Goal: Register for event/course

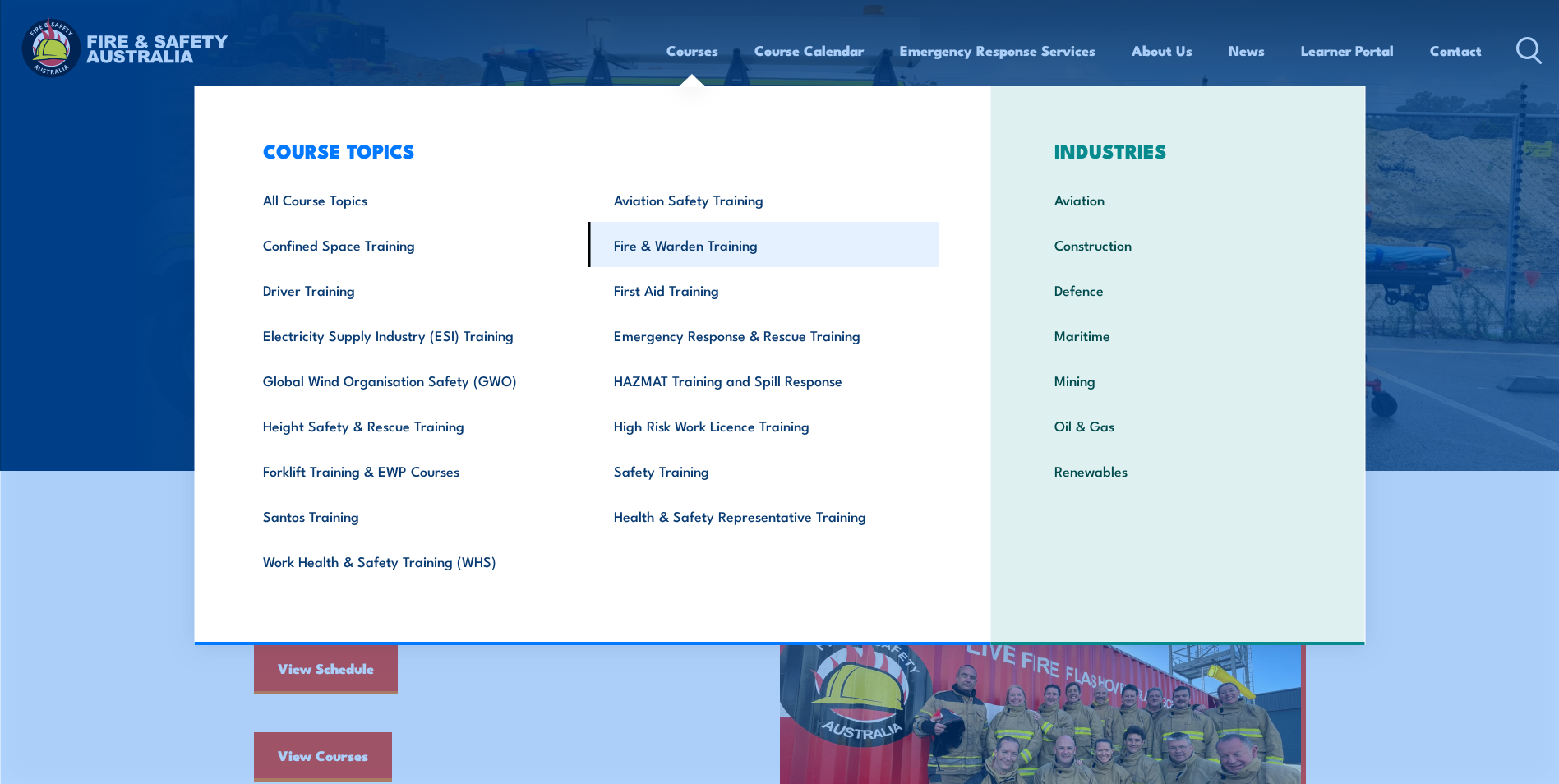
click at [673, 245] on link "Fire & Warden Training" at bounding box center [763, 244] width 351 height 45
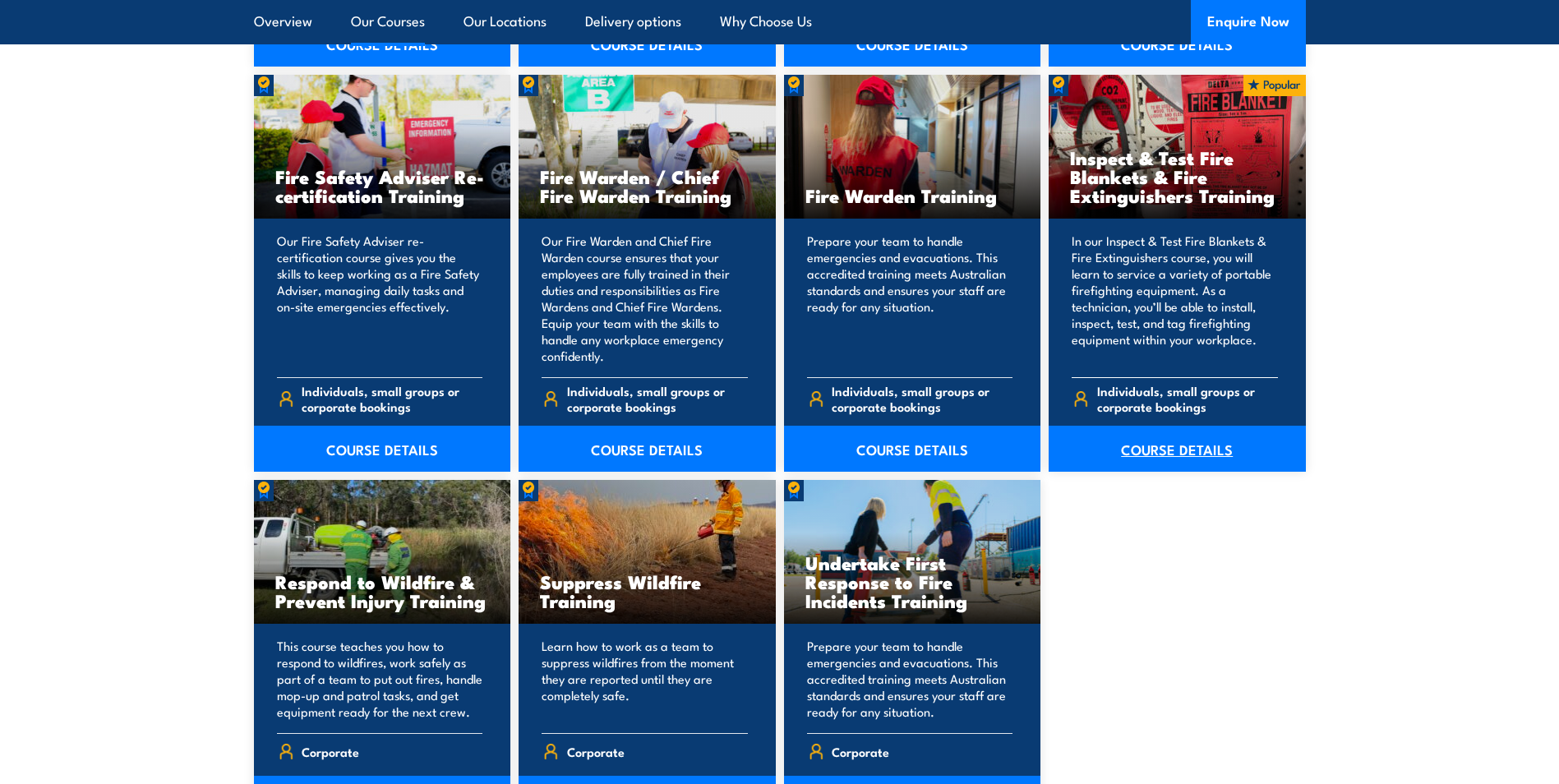
scroll to position [2136, 0]
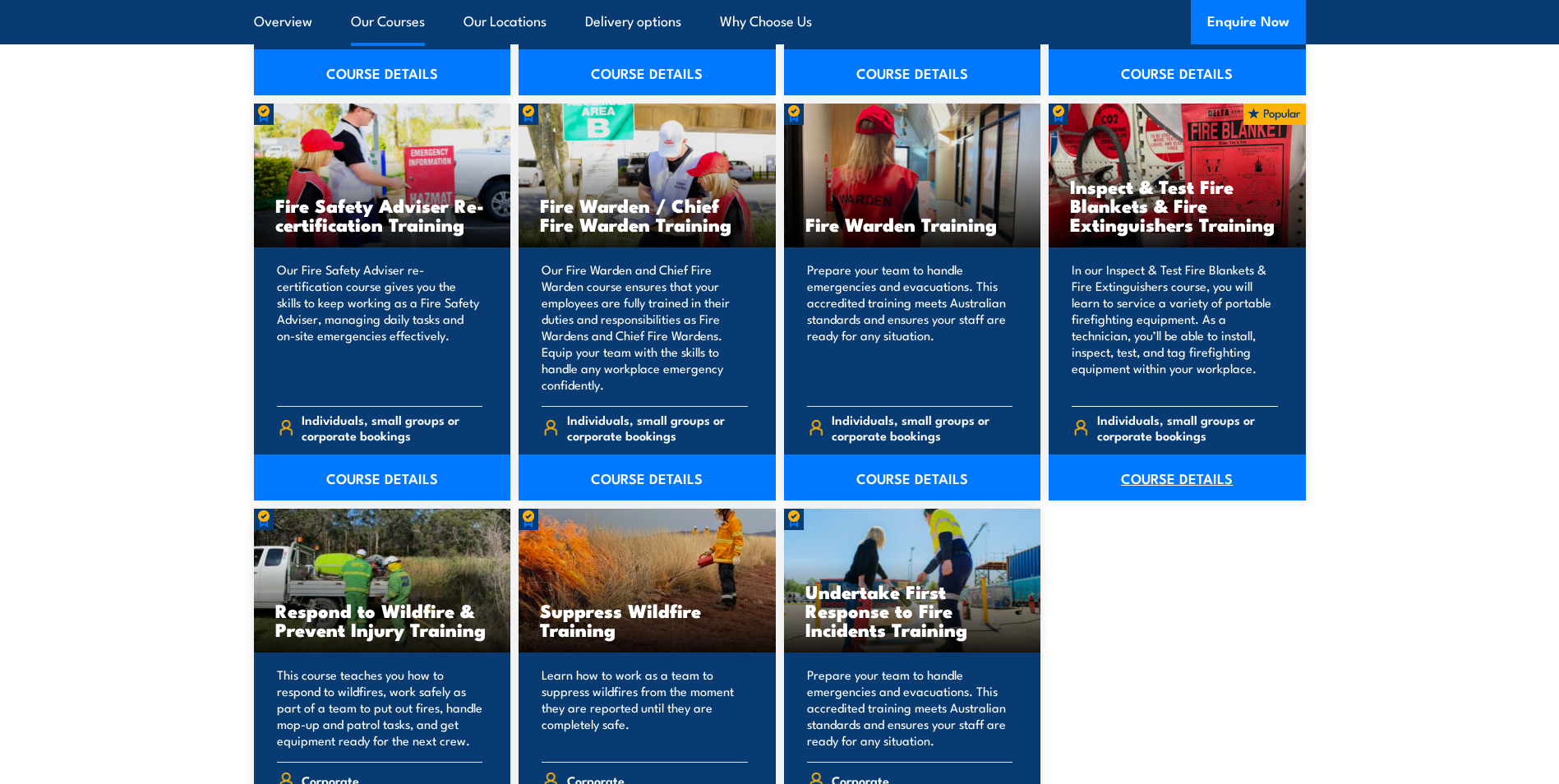
click at [1178, 478] on link "COURSE DETAILS" at bounding box center [1177, 478] width 258 height 46
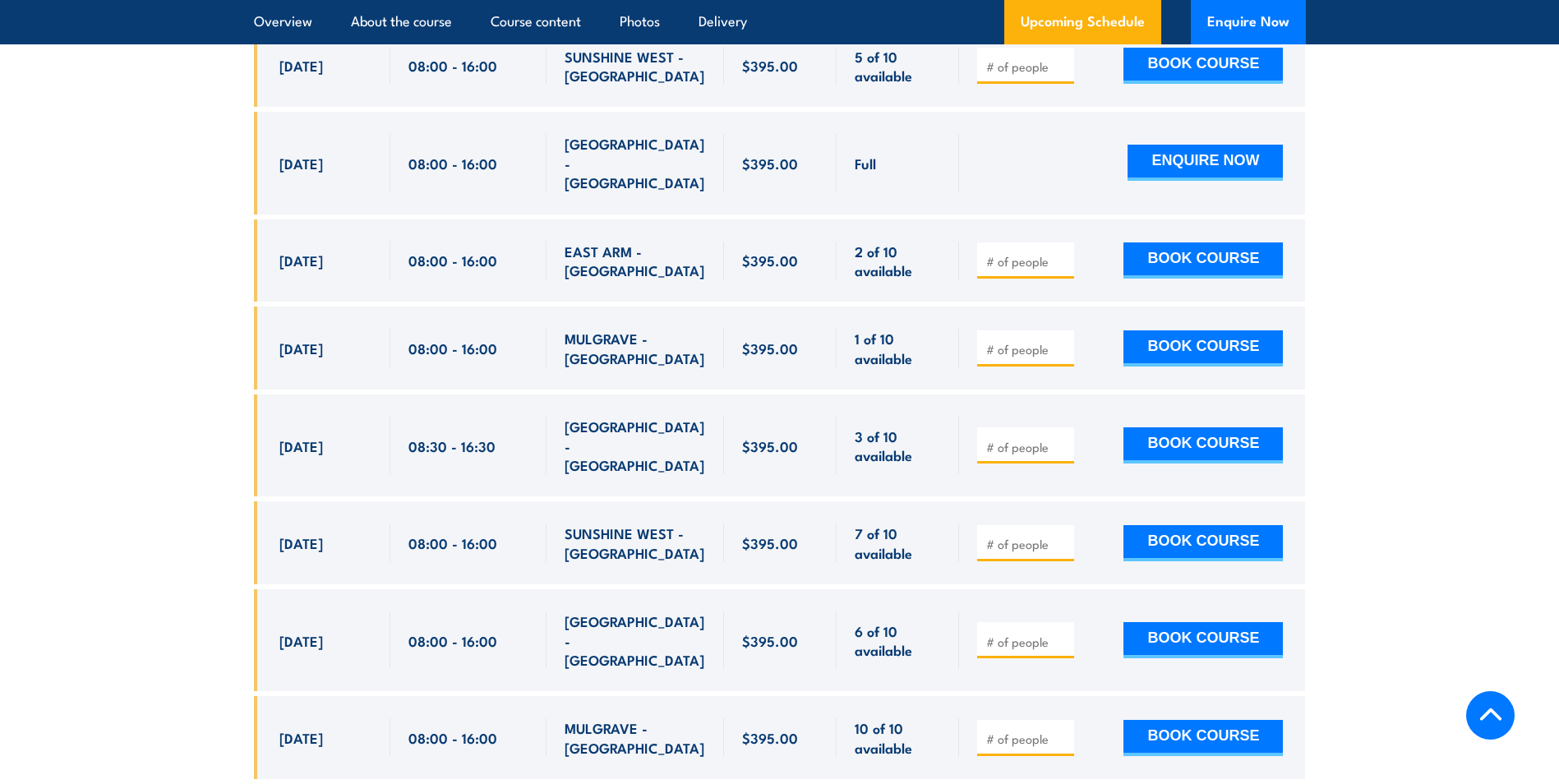
scroll to position [3287, 0]
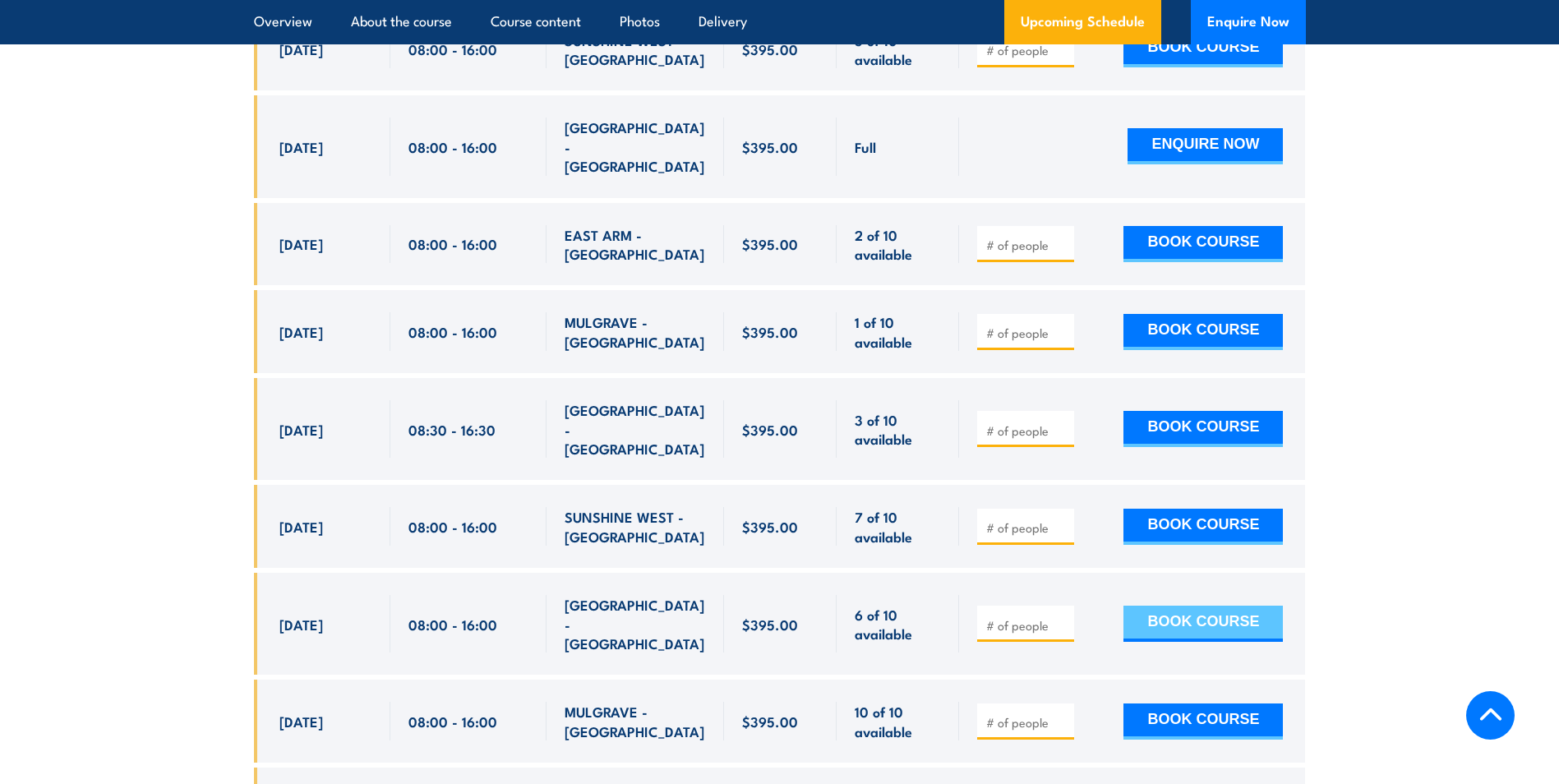
click at [1179, 608] on button "BOOK COURSE" at bounding box center [1203, 624] width 160 height 37
type input "1"
click at [1179, 608] on button "BOOK COURSE" at bounding box center [1203, 624] width 160 height 37
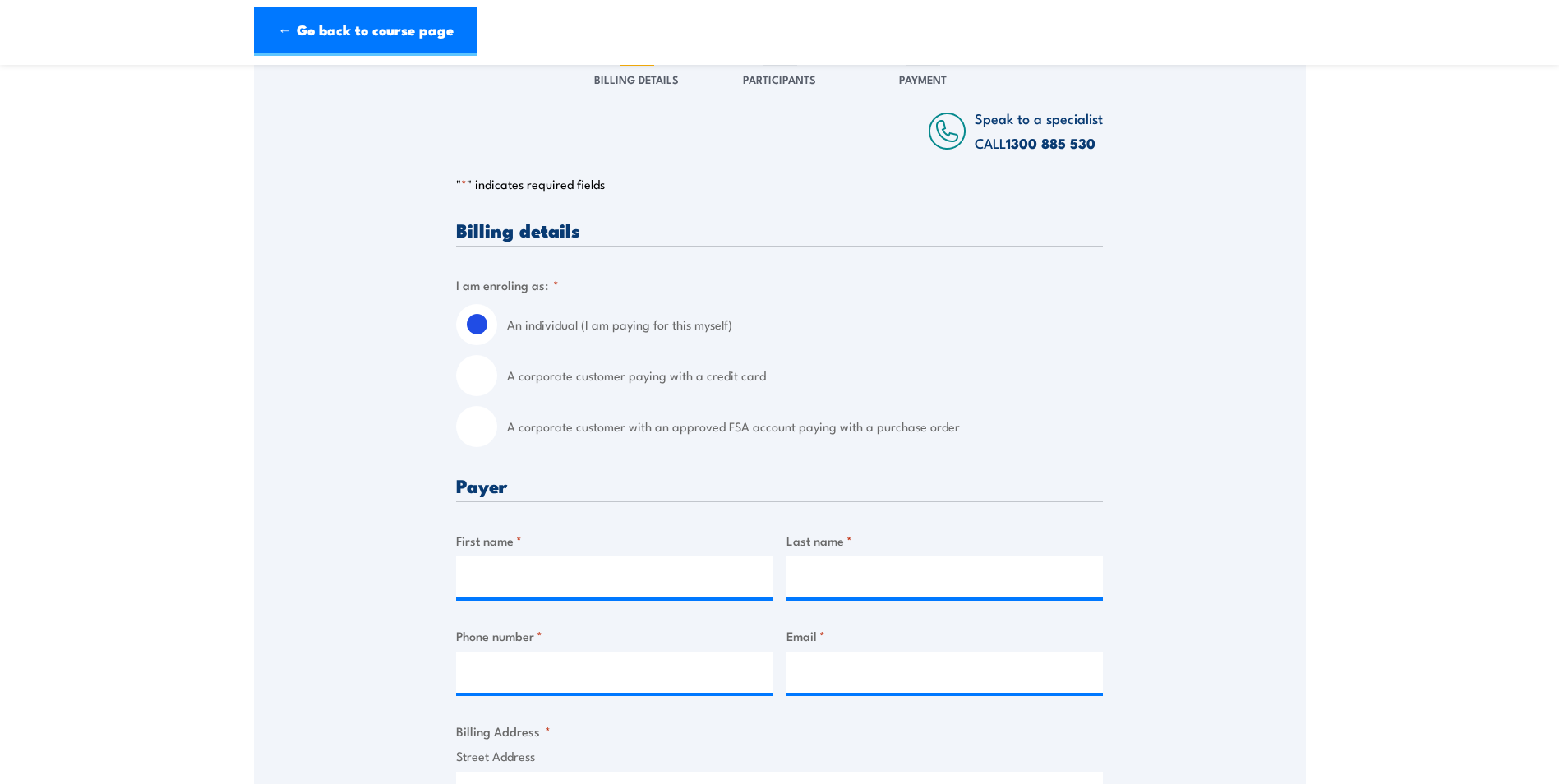
scroll to position [247, 0]
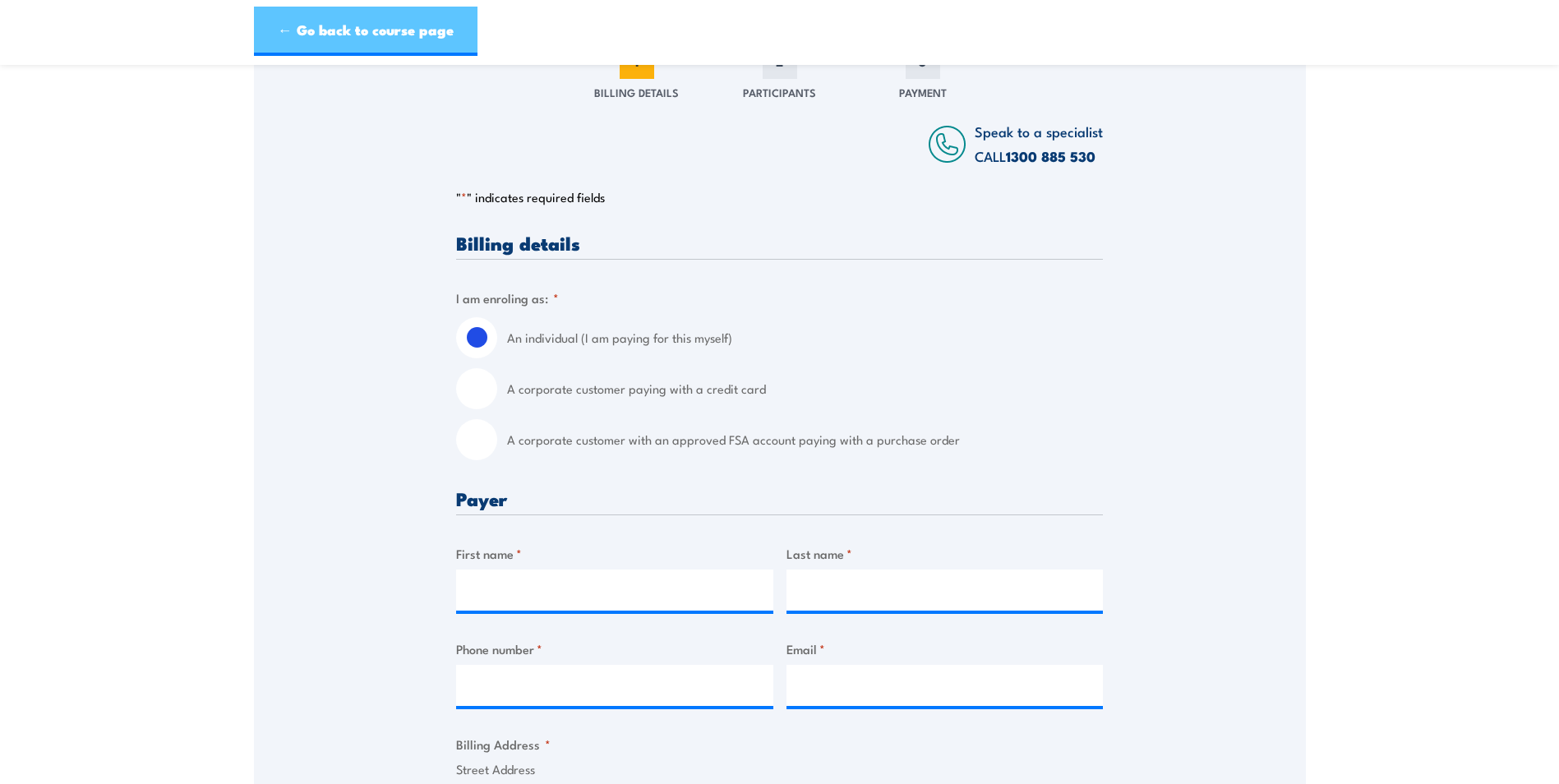
click at [359, 30] on link "← Go back to course page" at bounding box center [365, 31] width 224 height 49
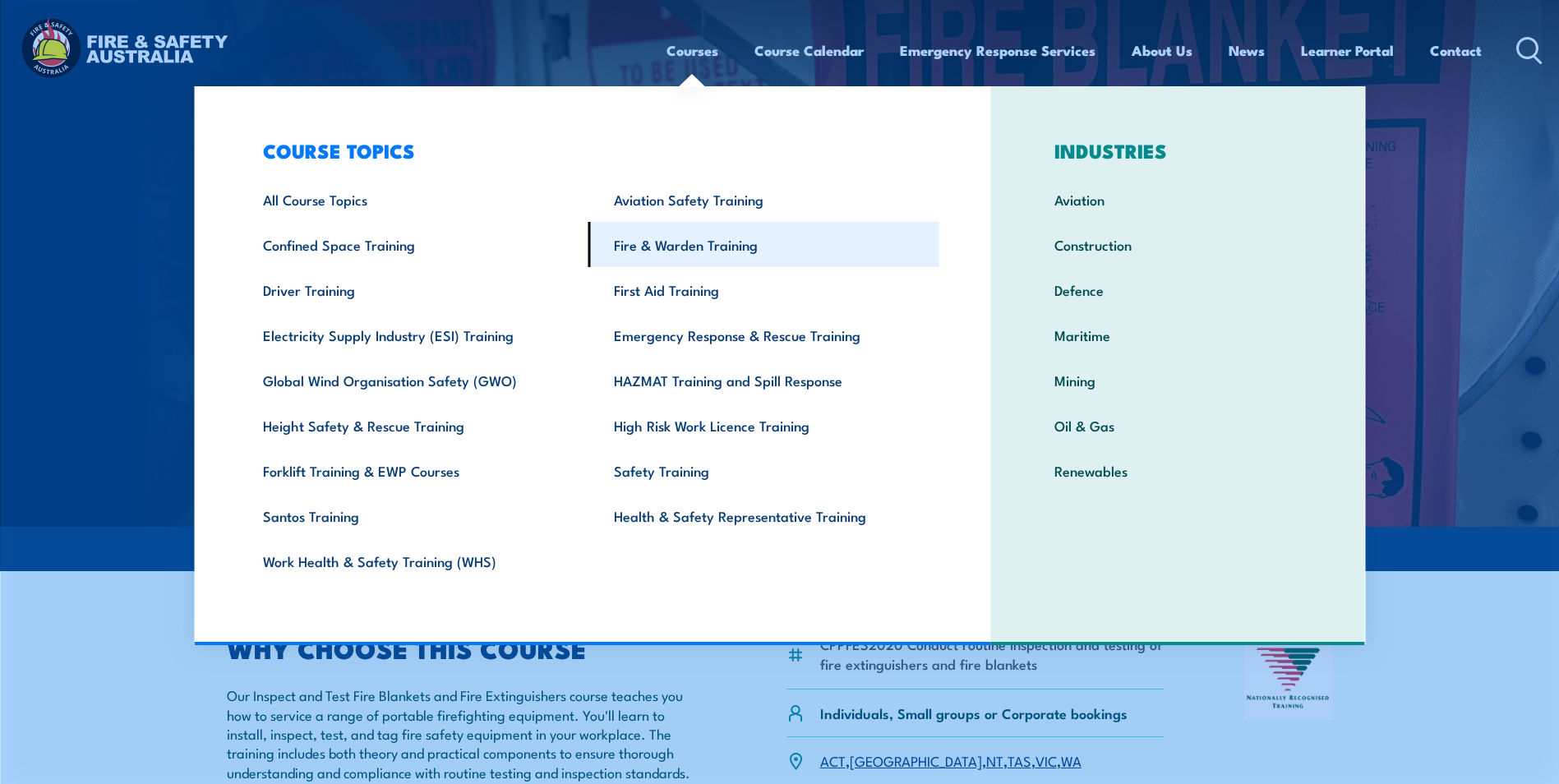
click at [661, 248] on link "Fire & Warden Training" at bounding box center [763, 244] width 351 height 45
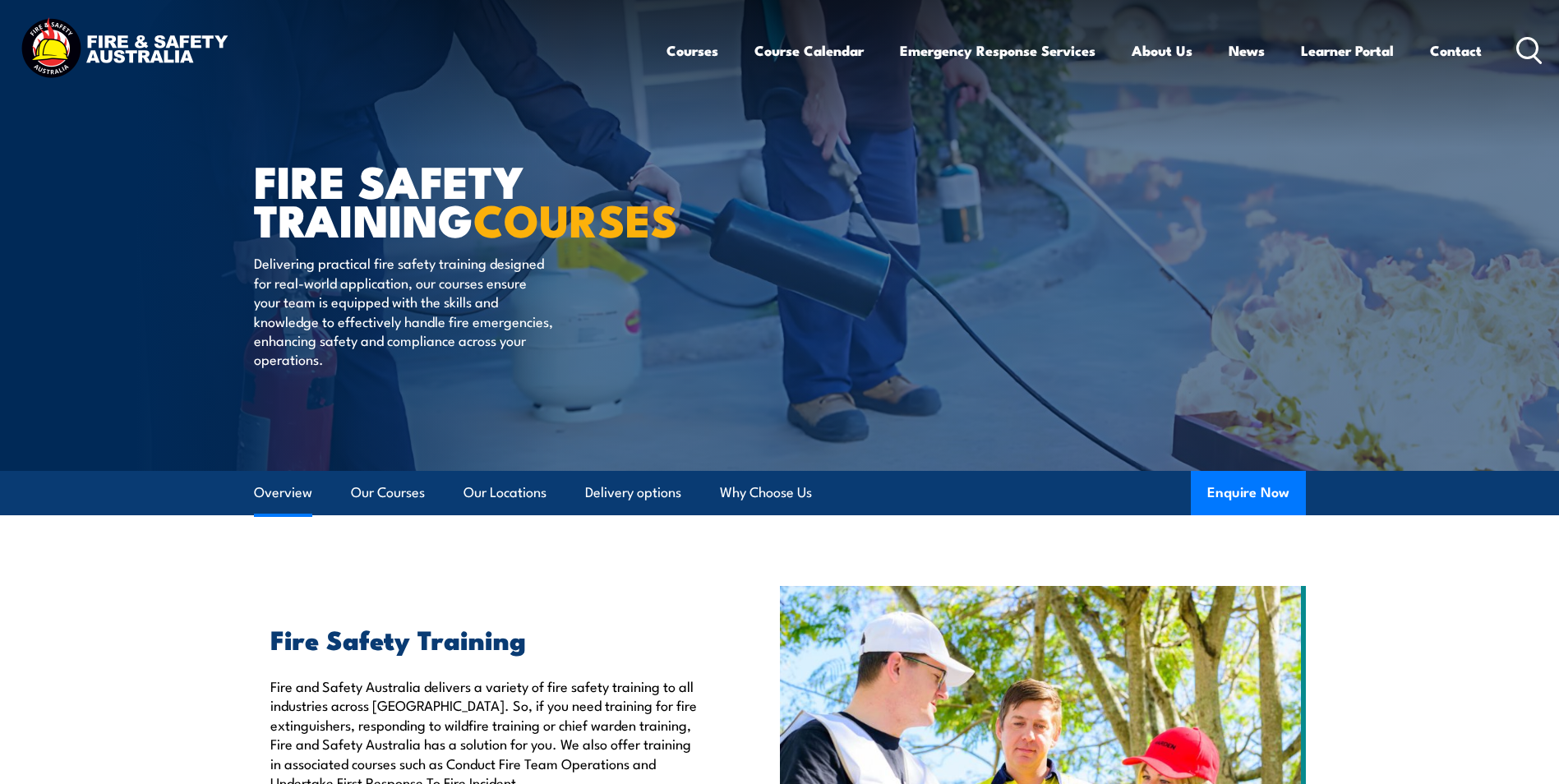
click at [292, 497] on link "Overview" at bounding box center [283, 492] width 59 height 43
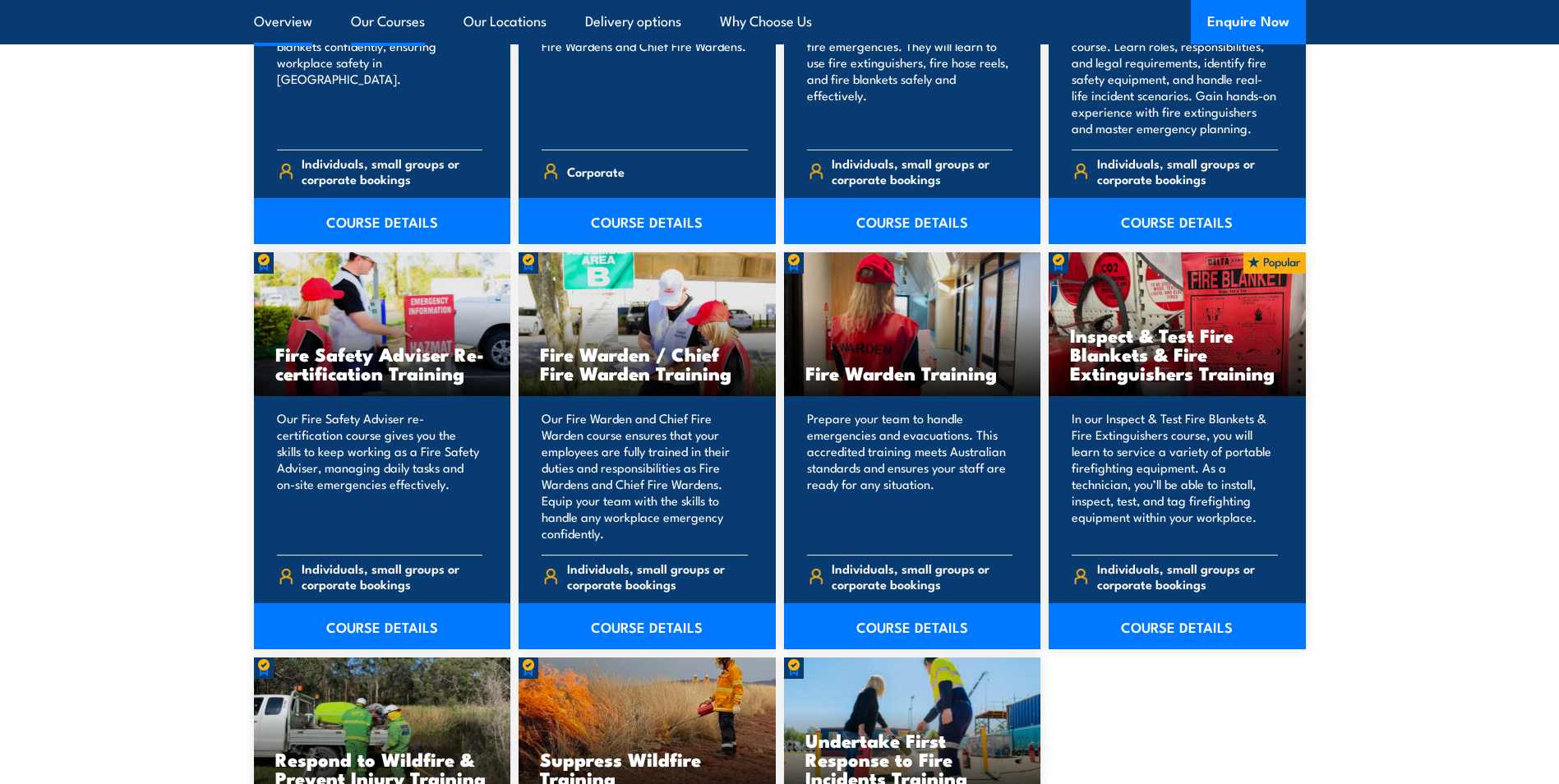
scroll to position [2024, 0]
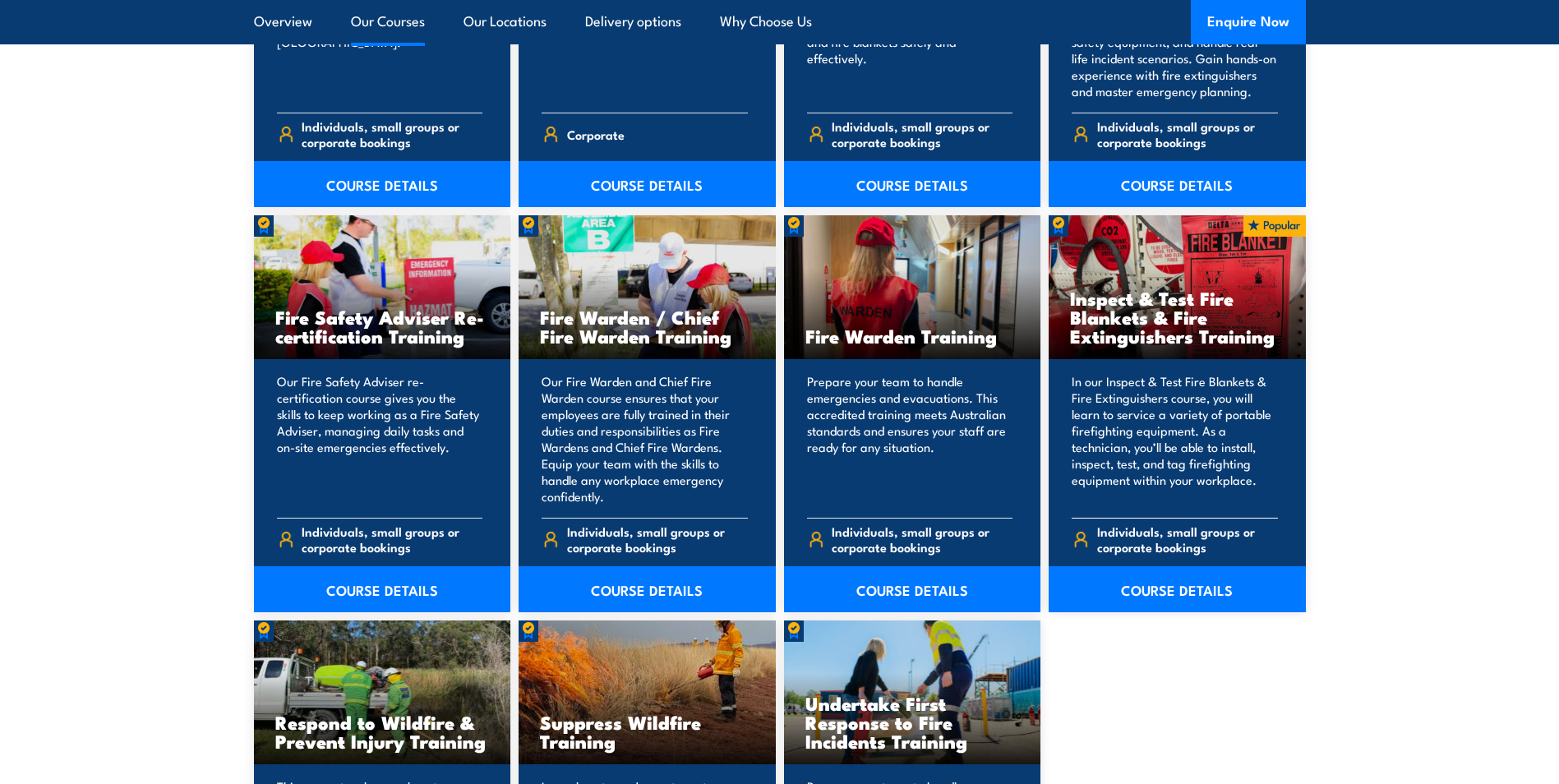
click at [1208, 383] on p "In our Inspect & Test Fire Blankets & Fire Extinguishers course, you will learn…" at bounding box center [1175, 438] width 207 height 132
click at [1161, 321] on h3 "Inspect & Test Fire Blankets & Fire Extinguishers Training" at bounding box center [1176, 316] width 214 height 57
click at [1142, 288] on h3 "Inspect & Test Fire Blankets & Fire Extinguishers Training" at bounding box center [1176, 316] width 214 height 57
click at [1237, 258] on div "Inspect & Test Fire Blankets & Fire Extinguishers Training" at bounding box center [1177, 287] width 258 height 144
click at [1173, 591] on link "COURSE DETAILS" at bounding box center [1177, 589] width 258 height 46
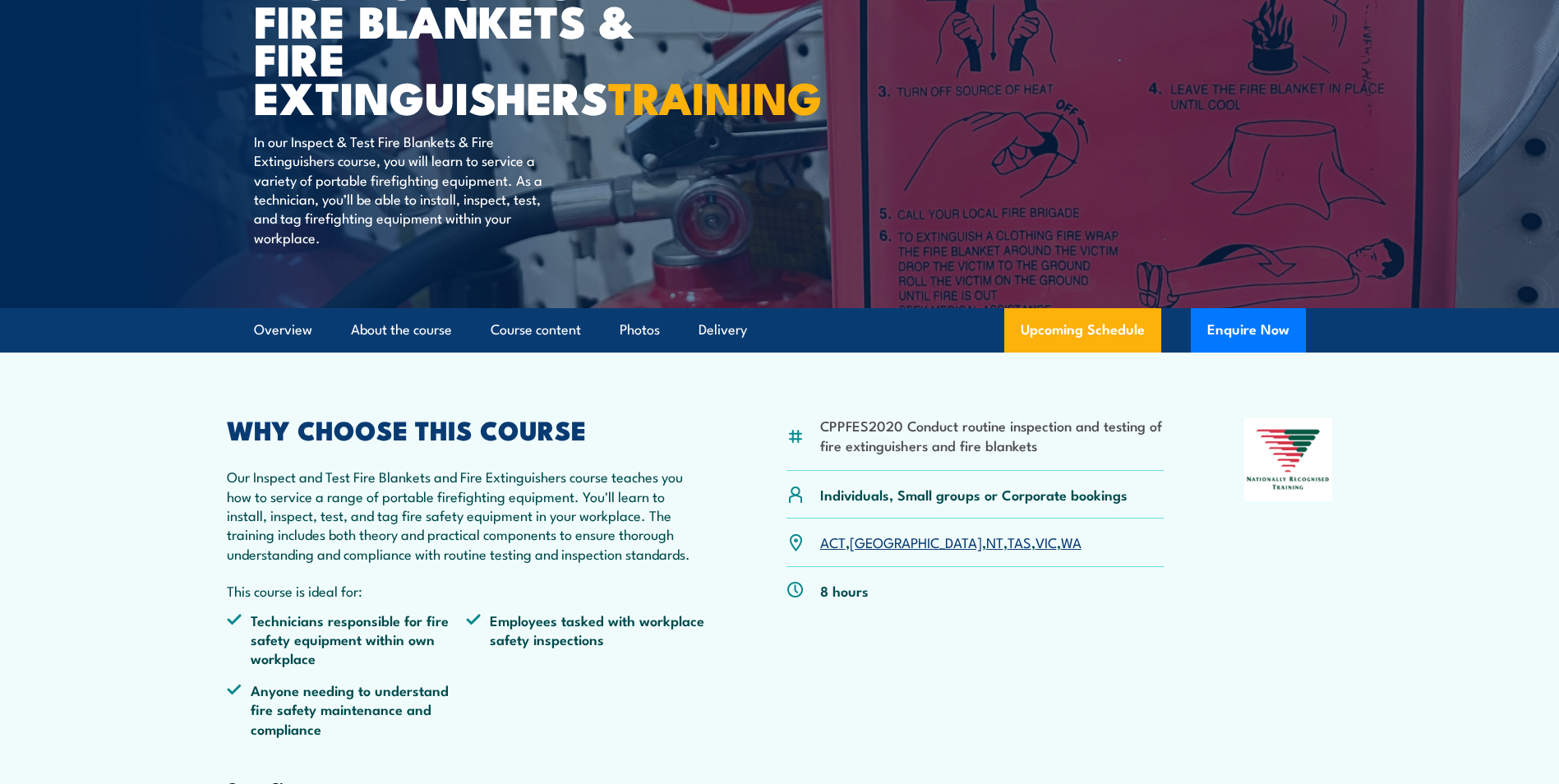
scroll to position [247, 0]
